Goal: Task Accomplishment & Management: Use online tool/utility

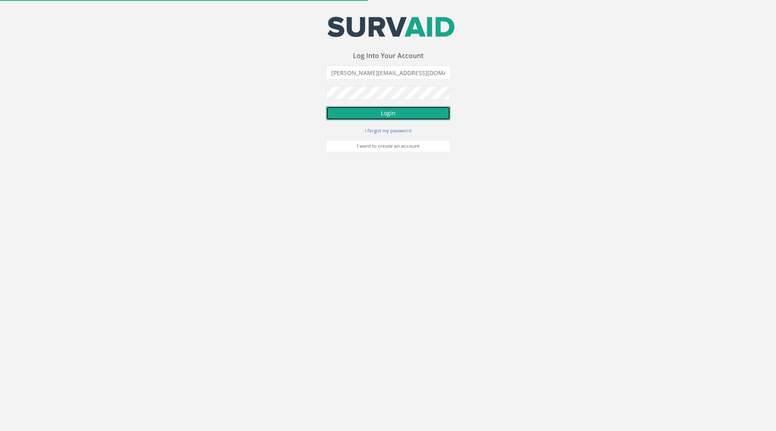
click at [416, 114] on button "Login" at bounding box center [388, 113] width 125 height 14
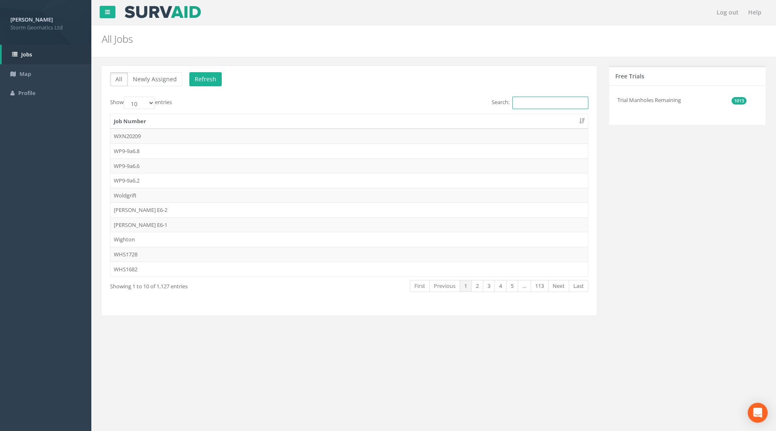
click at [532, 103] on input "Search:" at bounding box center [550, 103] width 76 height 12
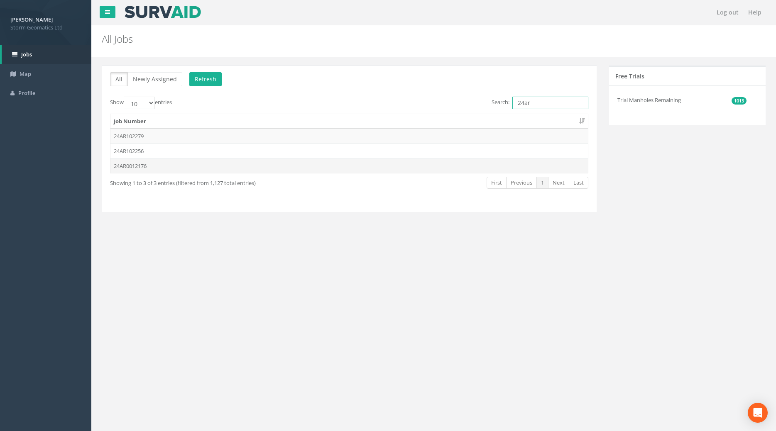
type input "24ar"
click at [162, 168] on td "24AR0012176" at bounding box center [349, 166] width 478 height 15
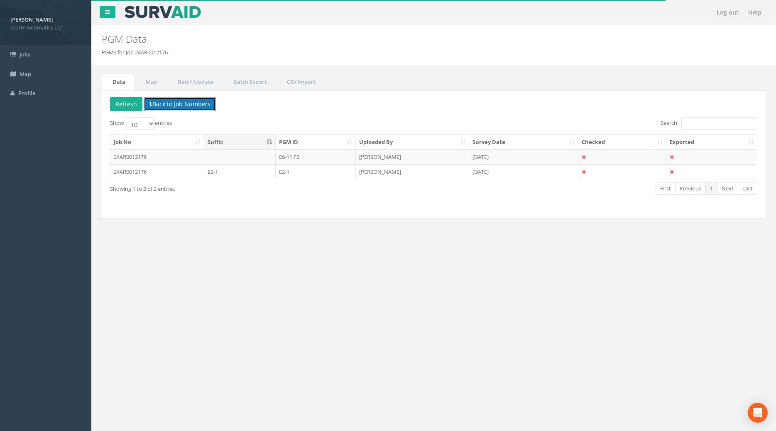
click at [174, 104] on button "Back to Job Numbers" at bounding box center [180, 104] width 72 height 14
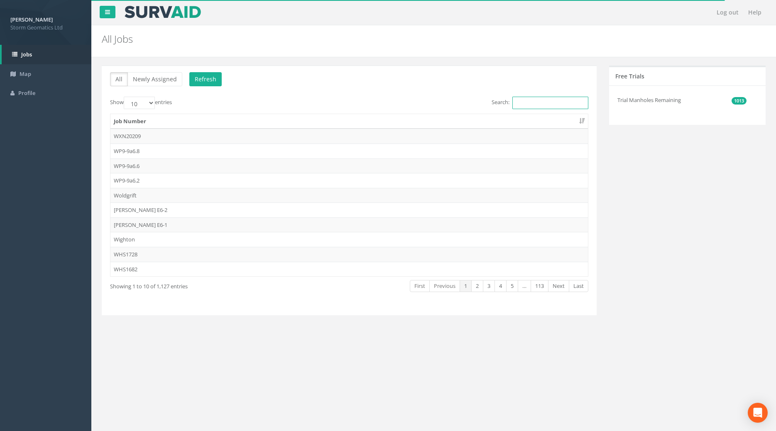
click at [535, 108] on input "Search:" at bounding box center [550, 103] width 76 height 12
click at [540, 96] on div "All Newly Assigned Refresh Show 10 25 50 100 entries Search: Job Number WXN2020…" at bounding box center [349, 191] width 495 height 250
click at [542, 106] on input "Search:" at bounding box center [550, 103] width 76 height 12
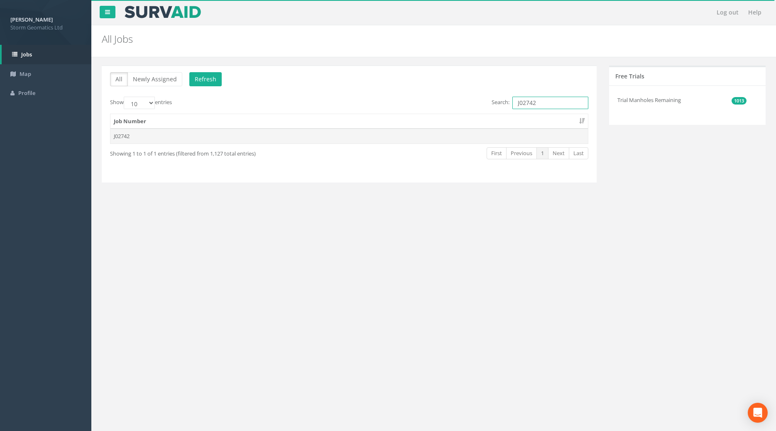
type input "J02742"
click at [146, 132] on td "J02742" at bounding box center [349, 136] width 478 height 15
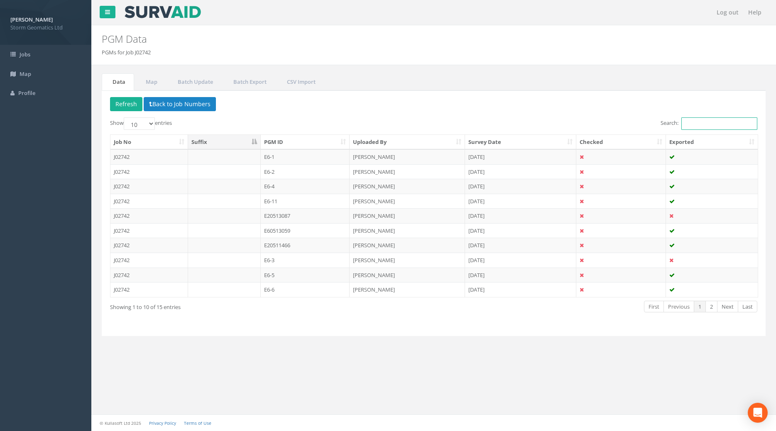
click at [694, 125] on input "Search:" at bounding box center [719, 124] width 76 height 12
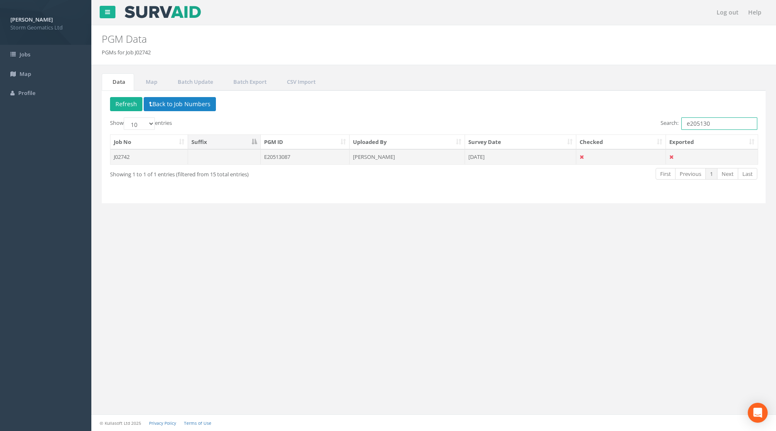
type input "e205130"
click at [403, 164] on td "[PERSON_NAME]" at bounding box center [407, 157] width 115 height 15
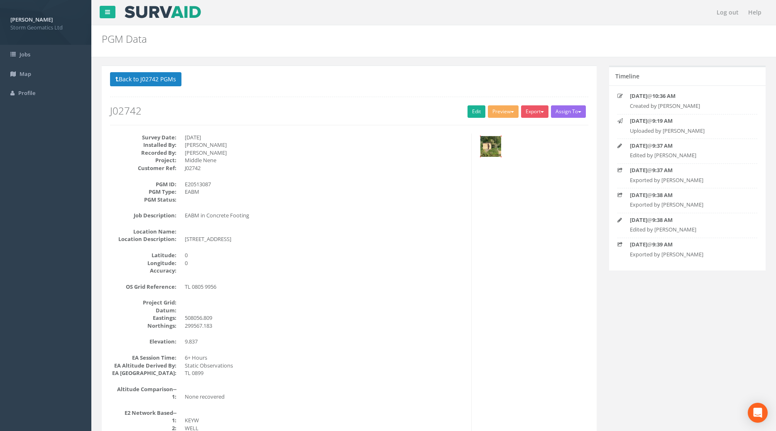
click at [495, 149] on img at bounding box center [490, 146] width 21 height 21
click at [468, 108] on link "Edit" at bounding box center [477, 111] width 18 height 12
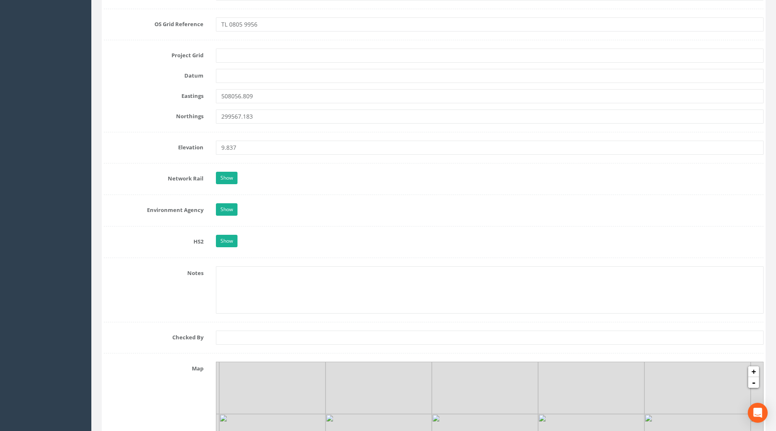
scroll to position [551, 0]
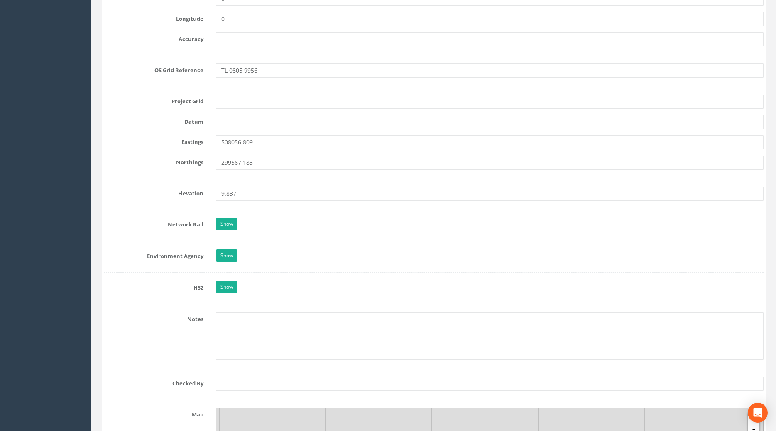
click at [238, 109] on form "Cancel Save Delete Job Number J02742 Job Number Suffix Survey Date [DATE] Insta…" at bounding box center [434, 185] width 660 height 1266
click at [238, 103] on input "text" at bounding box center [490, 102] width 548 height 14
click at [240, 103] on input "text" at bounding box center [490, 102] width 548 height 14
type input "OS Grid"
click at [234, 118] on input "text" at bounding box center [490, 122] width 548 height 14
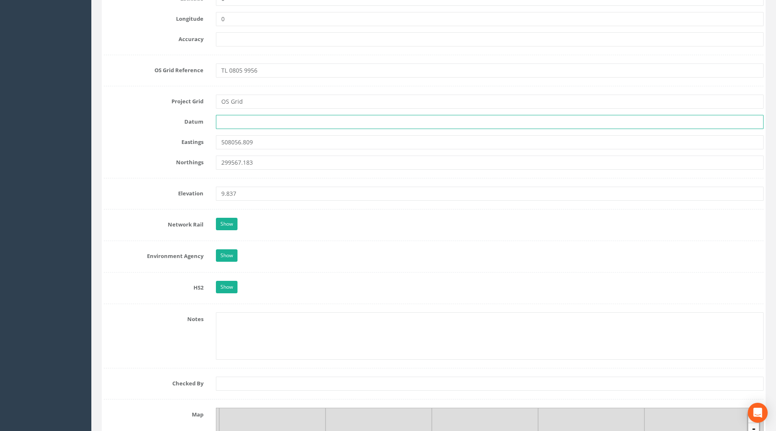
click at [234, 118] on input "text" at bounding box center [490, 122] width 548 height 14
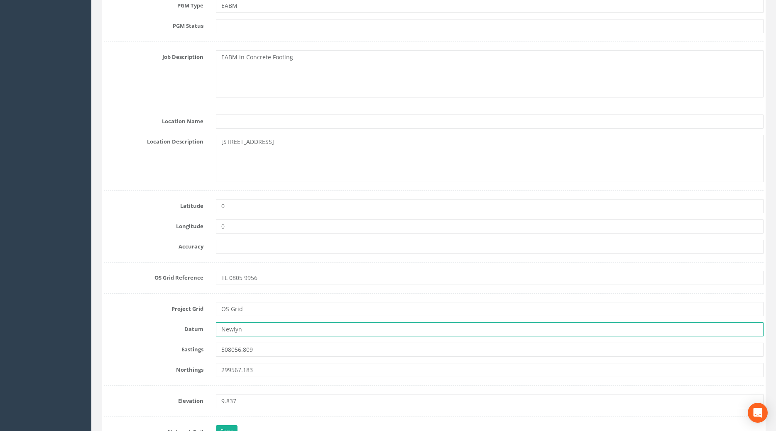
scroll to position [512, 0]
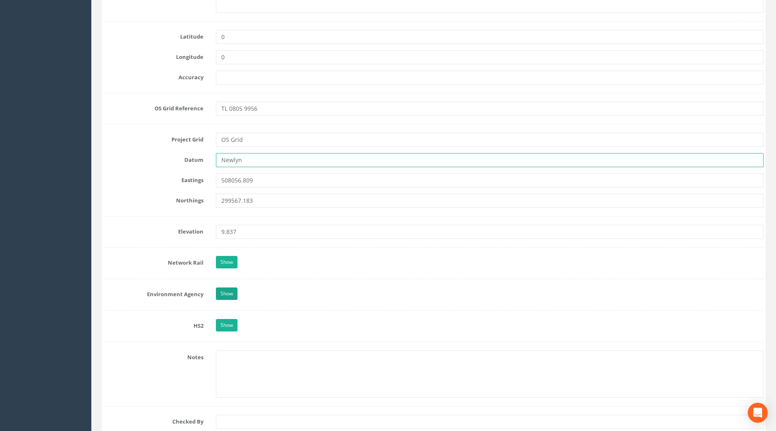
type input "Newlyn"
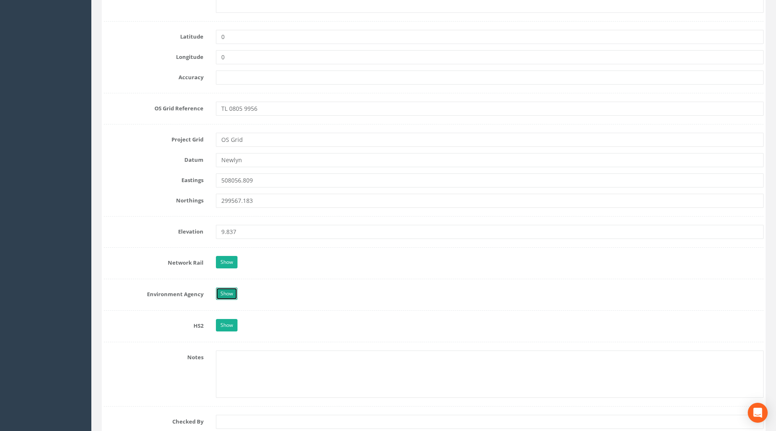
click at [231, 294] on link "Show" at bounding box center [227, 294] width 22 height 12
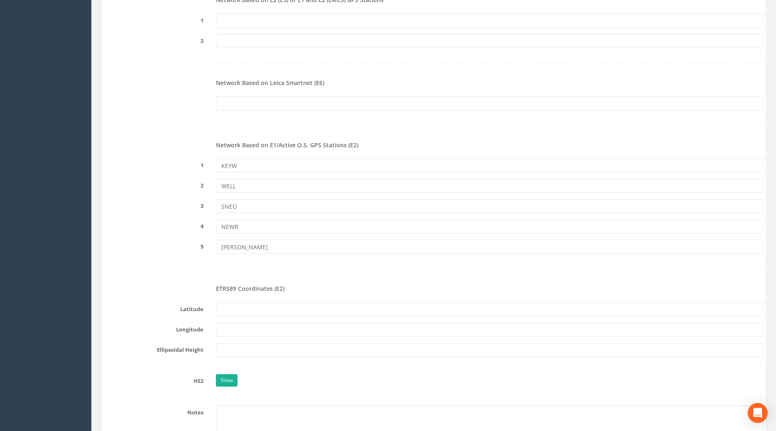
scroll to position [1148, 0]
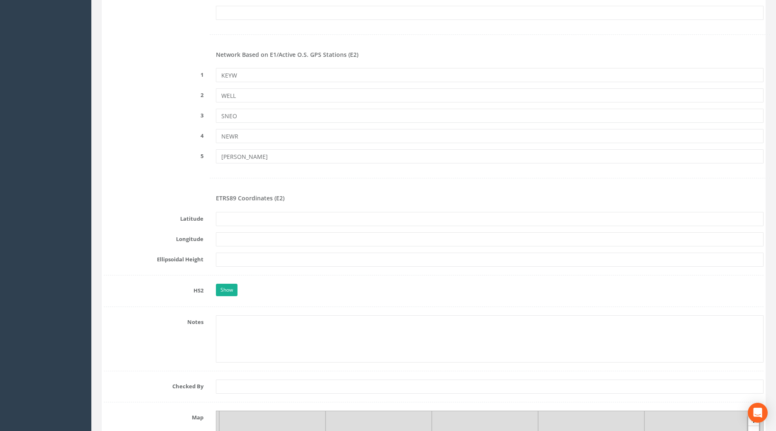
click at [323, 203] on div "ETRS89 Coordinates (E2)" at bounding box center [490, 199] width 560 height 12
click at [278, 221] on input "text" at bounding box center [490, 219] width 548 height 14
paste input "N52°34'59.53241""
type input "N52°34'59.53241""
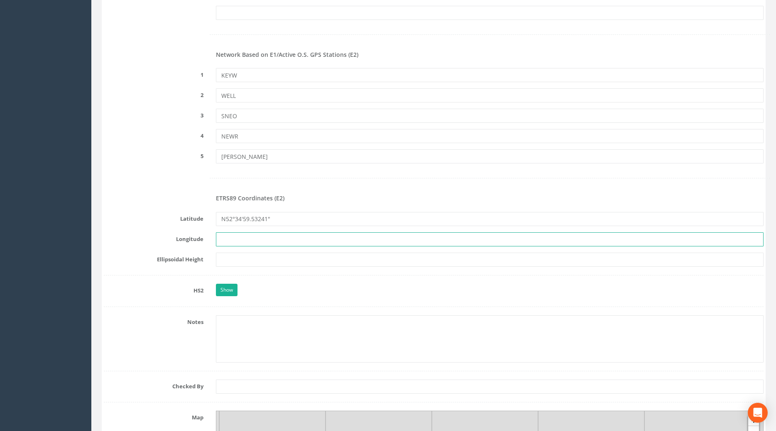
click at [279, 236] on input "text" at bounding box center [490, 240] width 548 height 14
paste input "W0°24'23.73565""
type input "W0°24'23.73565""
drag, startPoint x: 242, startPoint y: 279, endPoint x: 237, endPoint y: 262, distance: 17.3
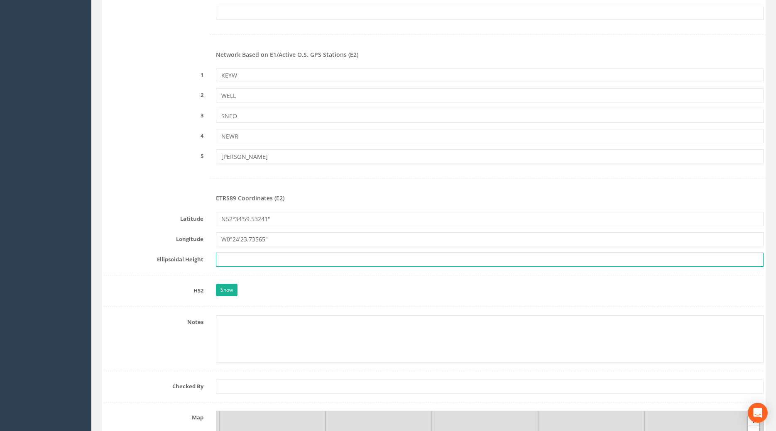
click at [238, 262] on input "text" at bounding box center [490, 260] width 548 height 14
paste input "56.700"
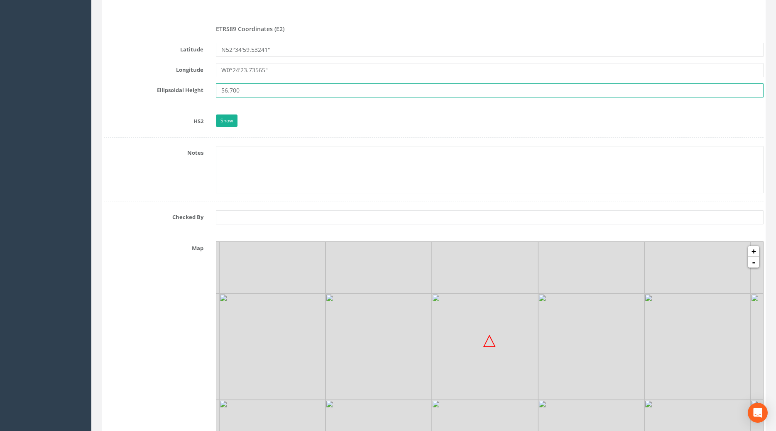
type input "56.700"
drag, startPoint x: 135, startPoint y: 299, endPoint x: 135, endPoint y: 306, distance: 7.9
click at [135, 300] on div "Map + - MapQuest Leaflet" at bounding box center [434, 341] width 672 height 199
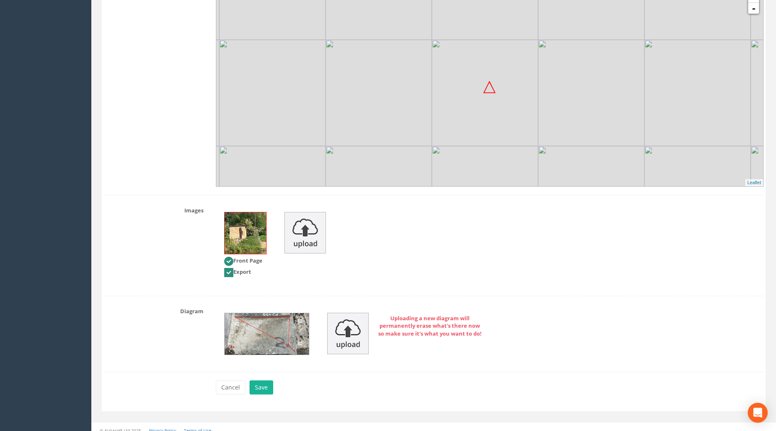
scroll to position [1579, 0]
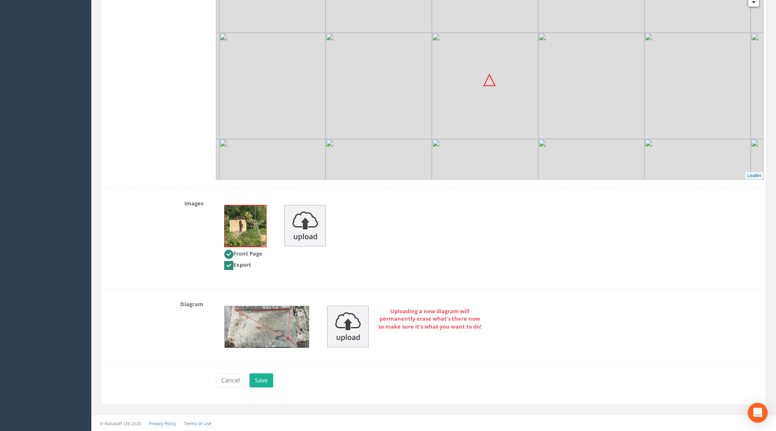
drag, startPoint x: 262, startPoint y: 373, endPoint x: 265, endPoint y: 378, distance: 5.6
click at [265, 378] on button "Save" at bounding box center [262, 381] width 24 height 14
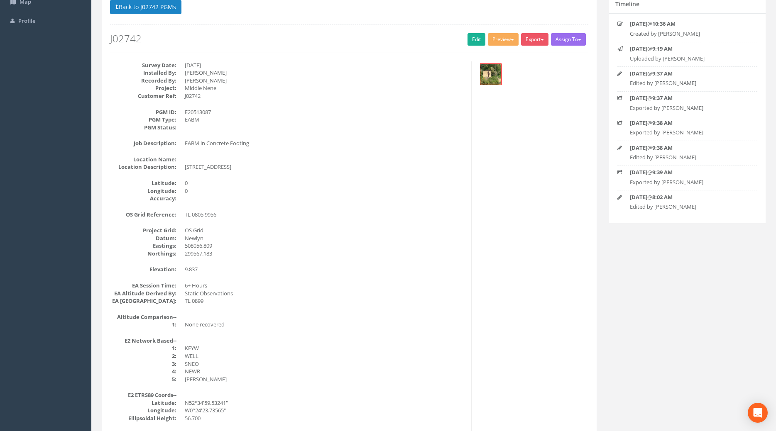
scroll to position [0, 0]
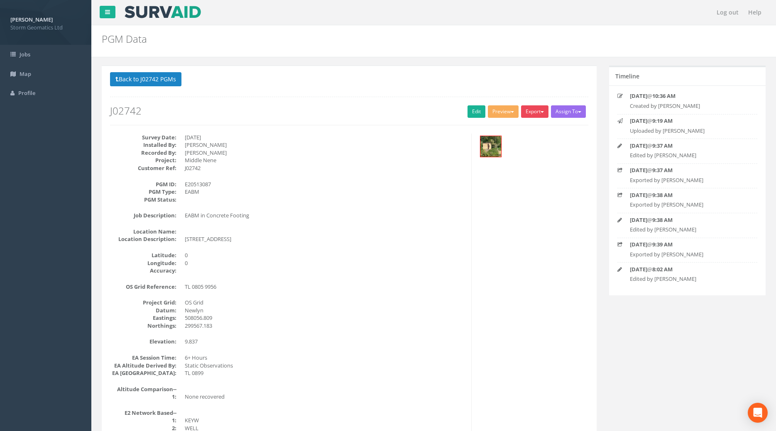
click at [531, 115] on button "Export" at bounding box center [534, 111] width 27 height 12
click at [512, 148] on link "Env Agency E2" at bounding box center [516, 149] width 65 height 13
